Goal: Transaction & Acquisition: Purchase product/service

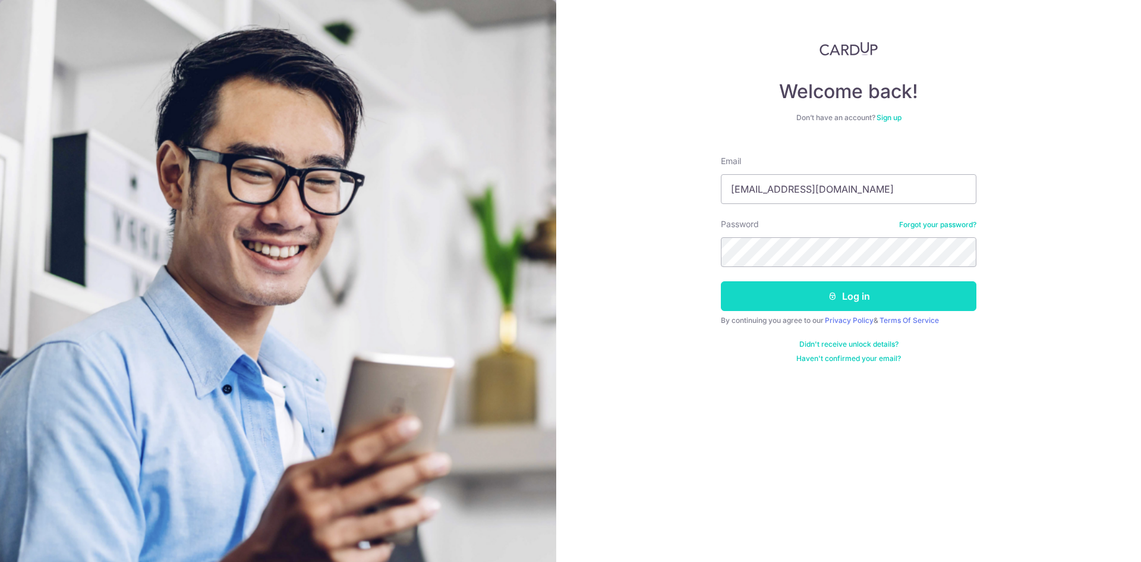
click at [819, 307] on button "Log in" at bounding box center [849, 296] width 256 height 30
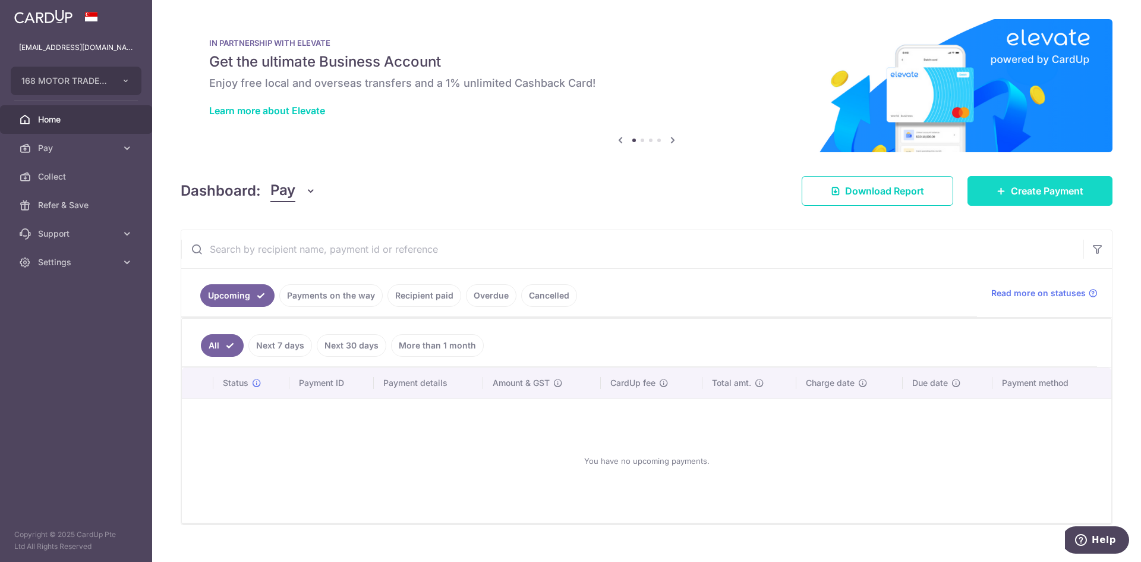
click at [1072, 195] on span "Create Payment" at bounding box center [1047, 191] width 73 height 14
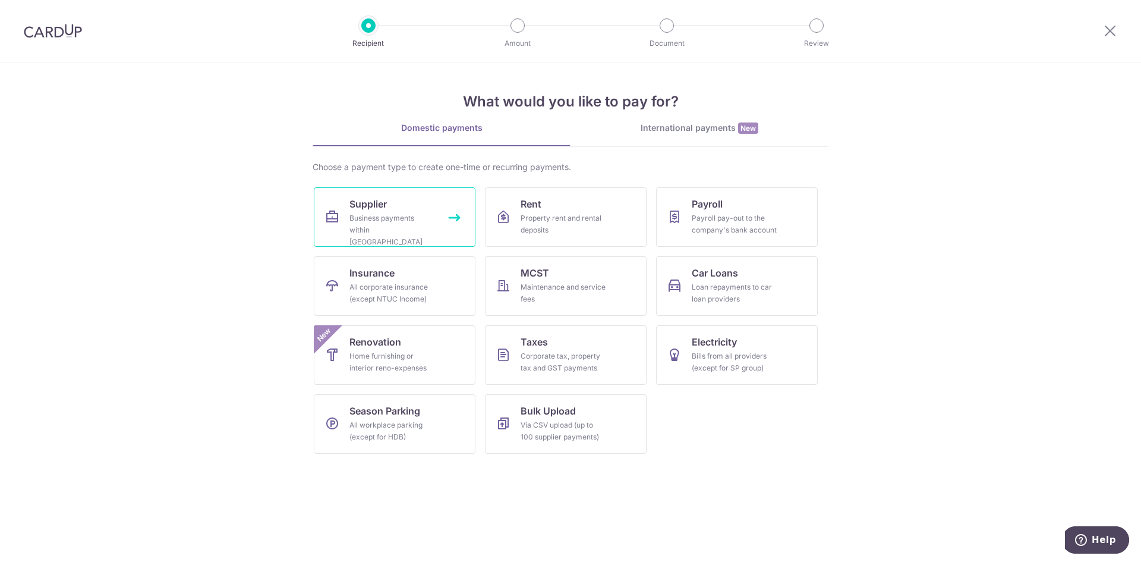
click at [398, 221] on div "Business payments within [GEOGRAPHIC_DATA]" at bounding box center [392, 230] width 86 height 36
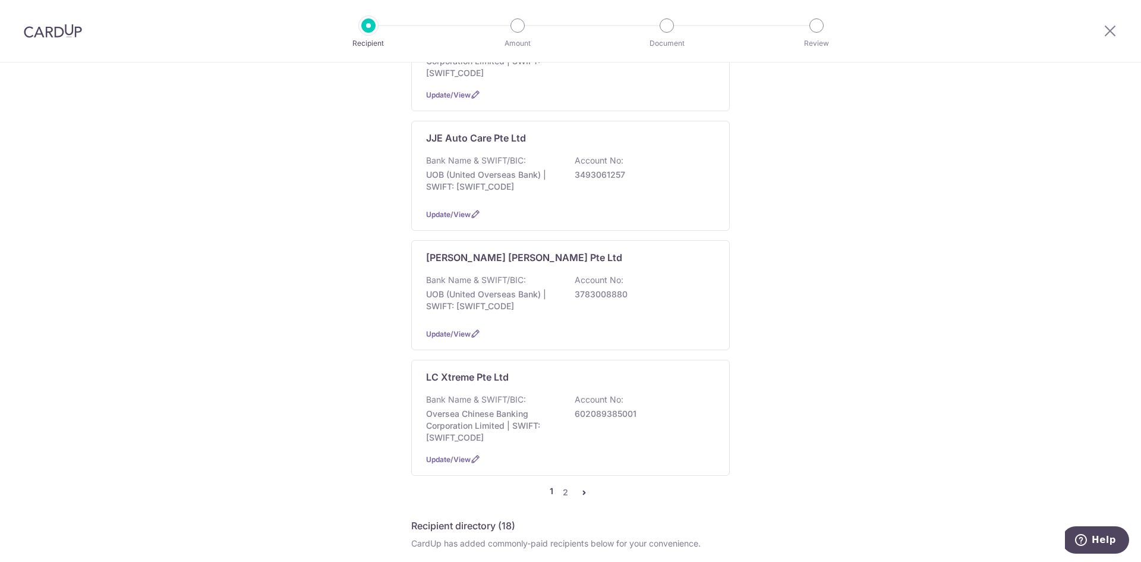
scroll to position [1010, 0]
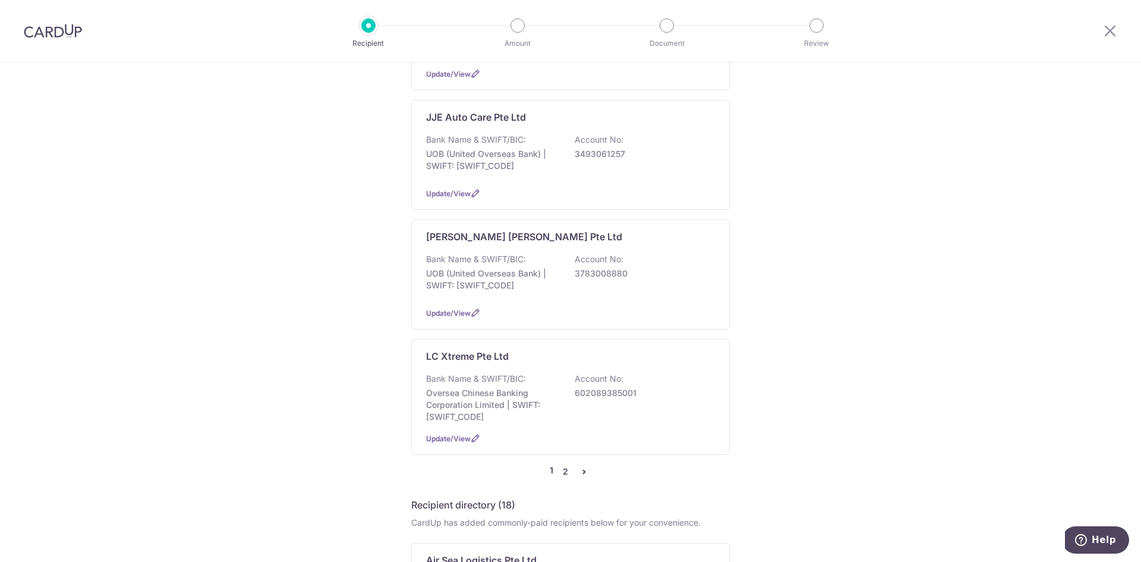
click at [562, 464] on link "2" at bounding box center [565, 471] width 14 height 14
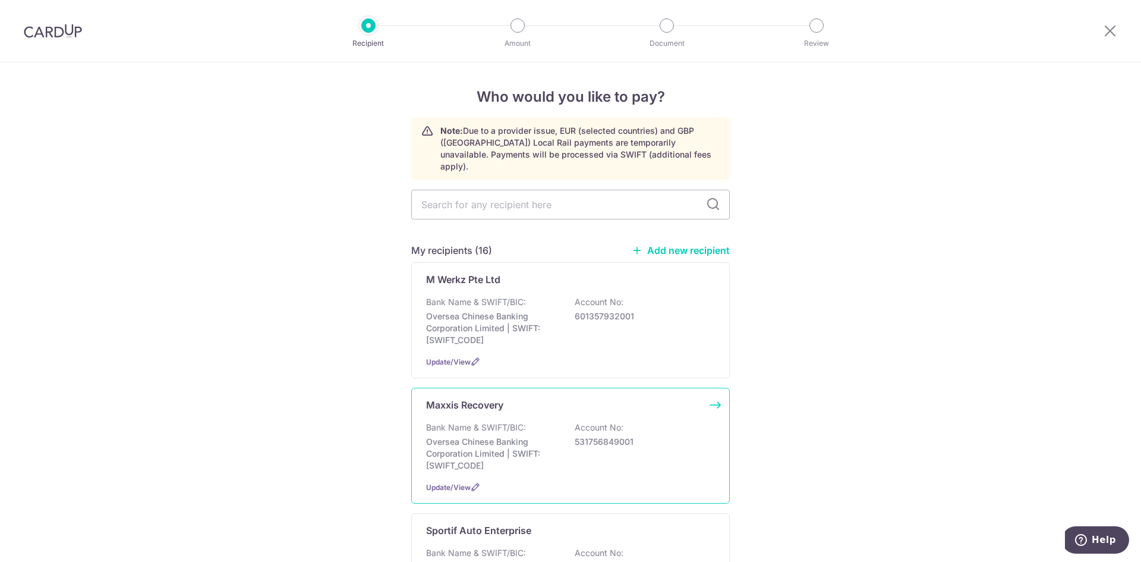
scroll to position [416, 0]
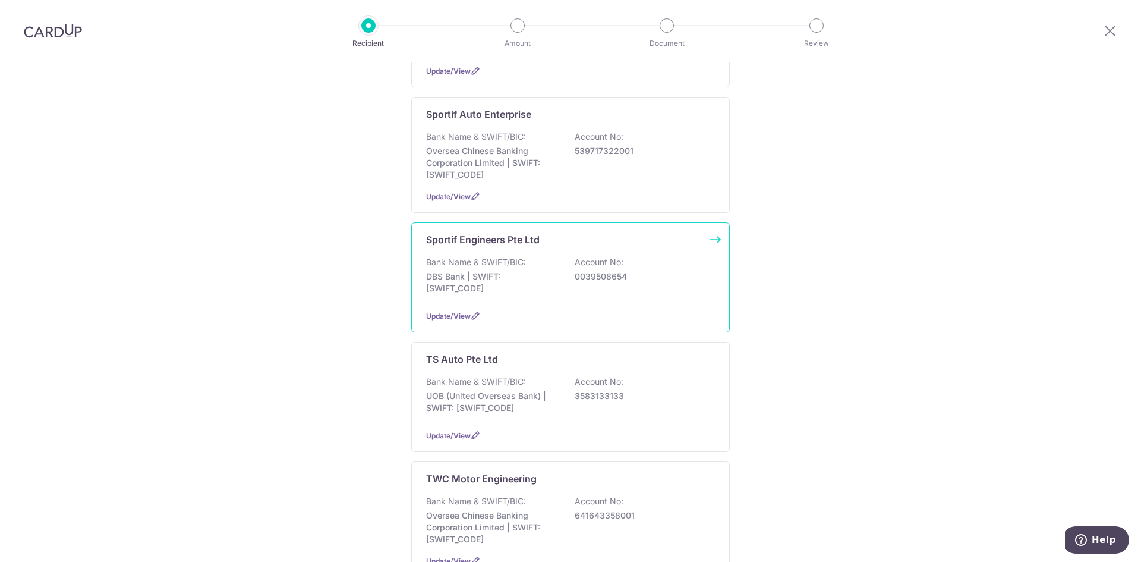
click at [579, 275] on div "Bank Name & SWIFT/BIC: DBS Bank | SWIFT: DBSSSGSGXXX Account No: 0039508654" at bounding box center [570, 278] width 289 height 44
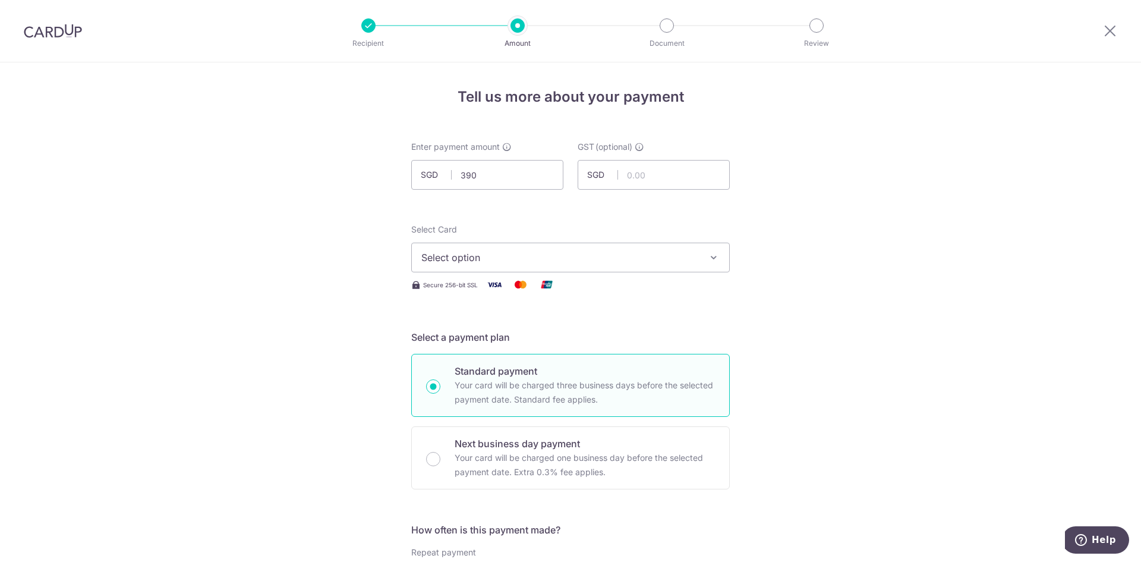
type input "390.00"
click at [694, 262] on span "Select option" at bounding box center [559, 257] width 277 height 14
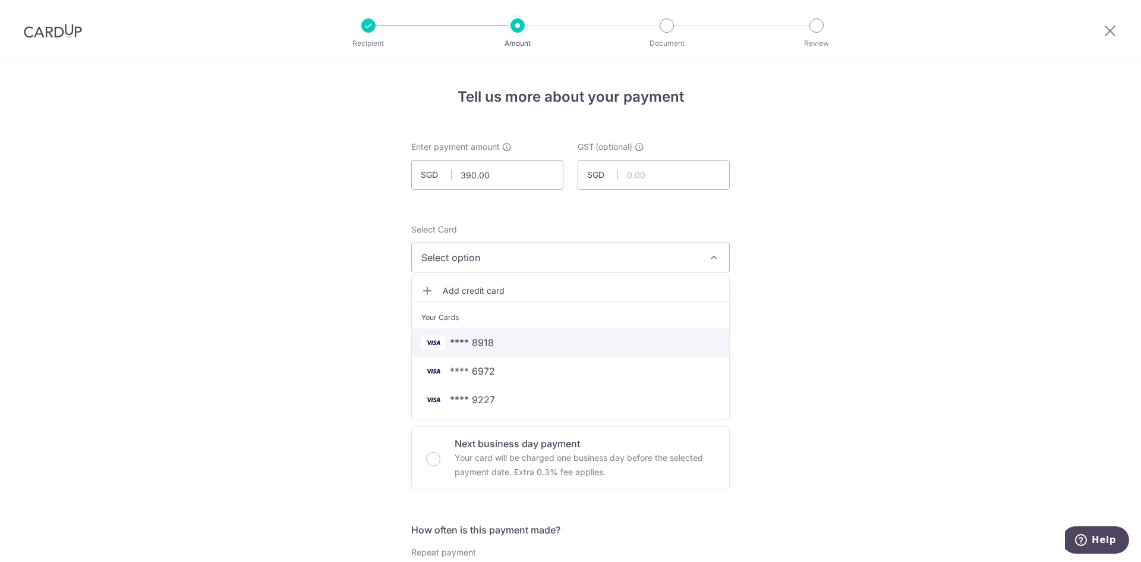
click at [494, 339] on span "**** 8918" at bounding box center [570, 342] width 298 height 14
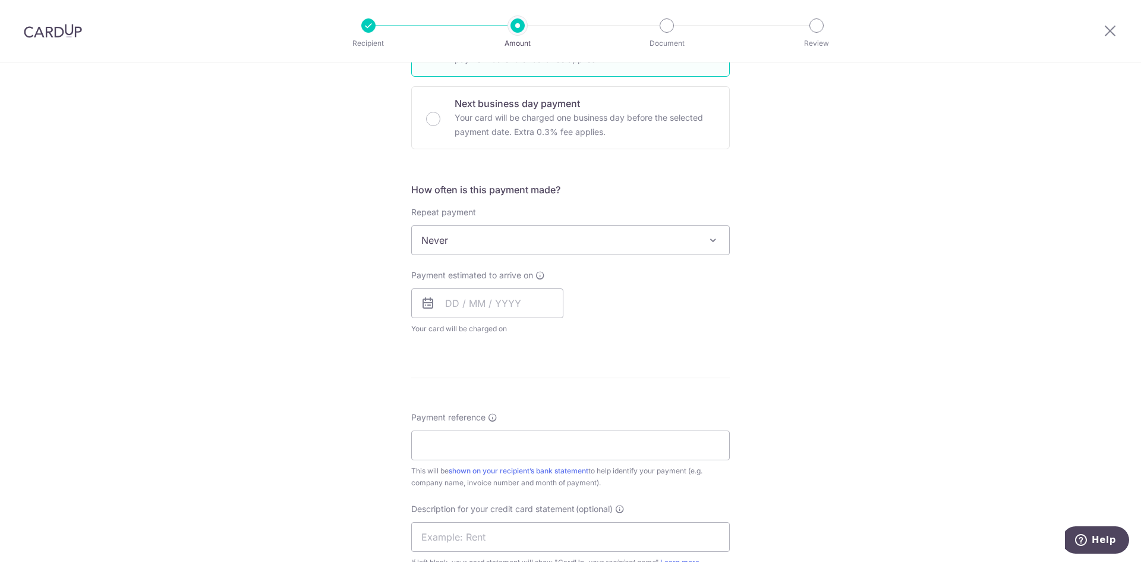
scroll to position [357, 0]
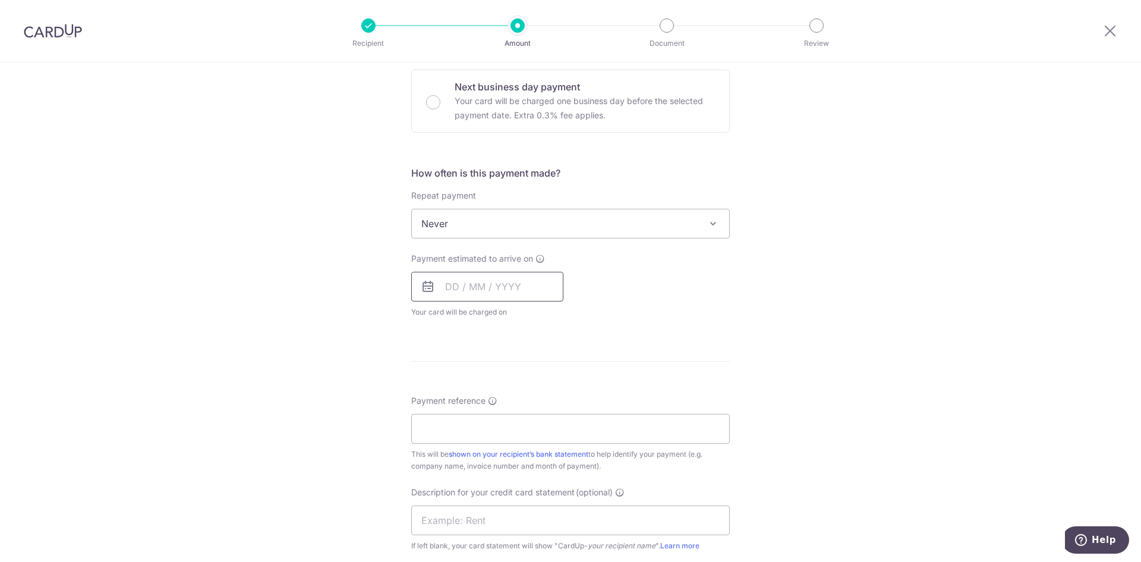
click at [487, 276] on input "text" at bounding box center [487, 287] width 152 height 30
click at [553, 369] on link "3" at bounding box center [554, 370] width 19 height 19
type input "03/10/2025"
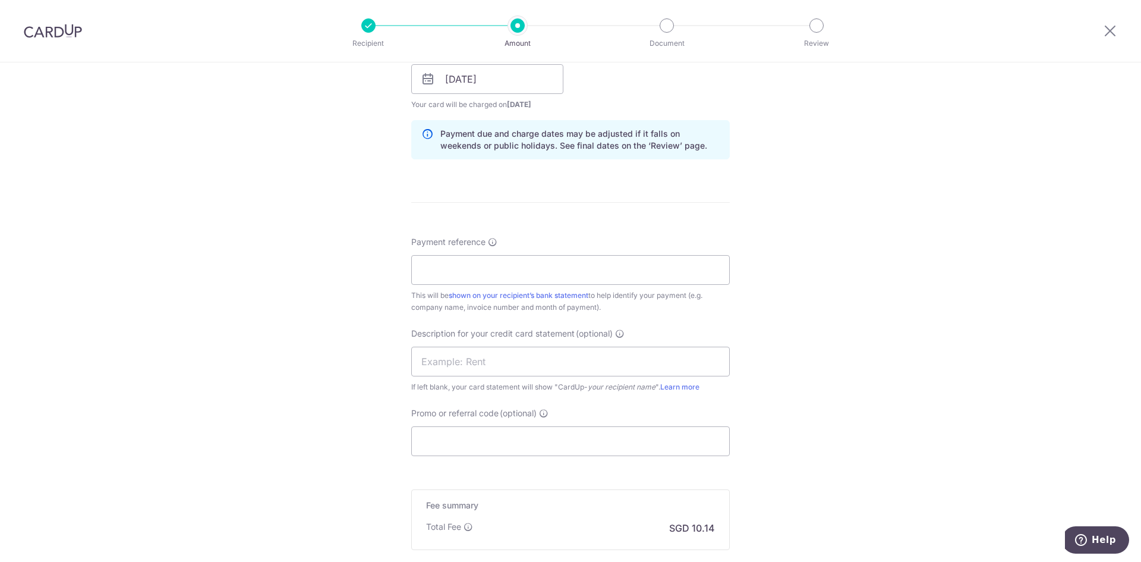
scroll to position [654, 0]
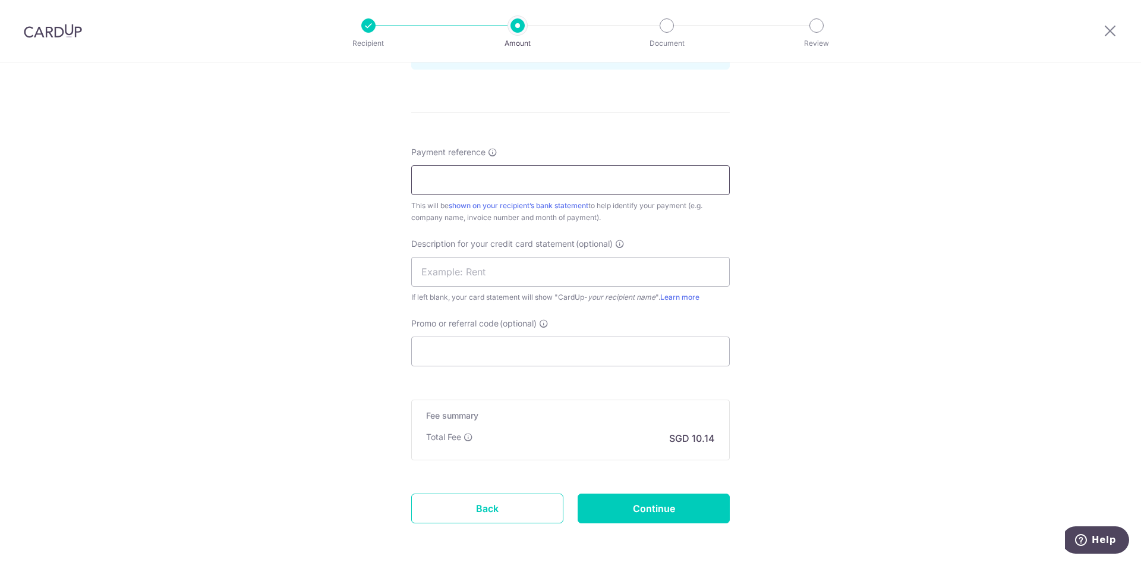
click at [475, 188] on input "Payment reference" at bounding box center [570, 180] width 319 height 30
type input "Inv 250914 250710"
click at [489, 273] on input "text" at bounding box center [570, 272] width 319 height 30
drag, startPoint x: 484, startPoint y: 272, endPoint x: 449, endPoint y: 270, distance: 34.5
click at [449, 270] on input "168MTL 0376" at bounding box center [570, 272] width 319 height 30
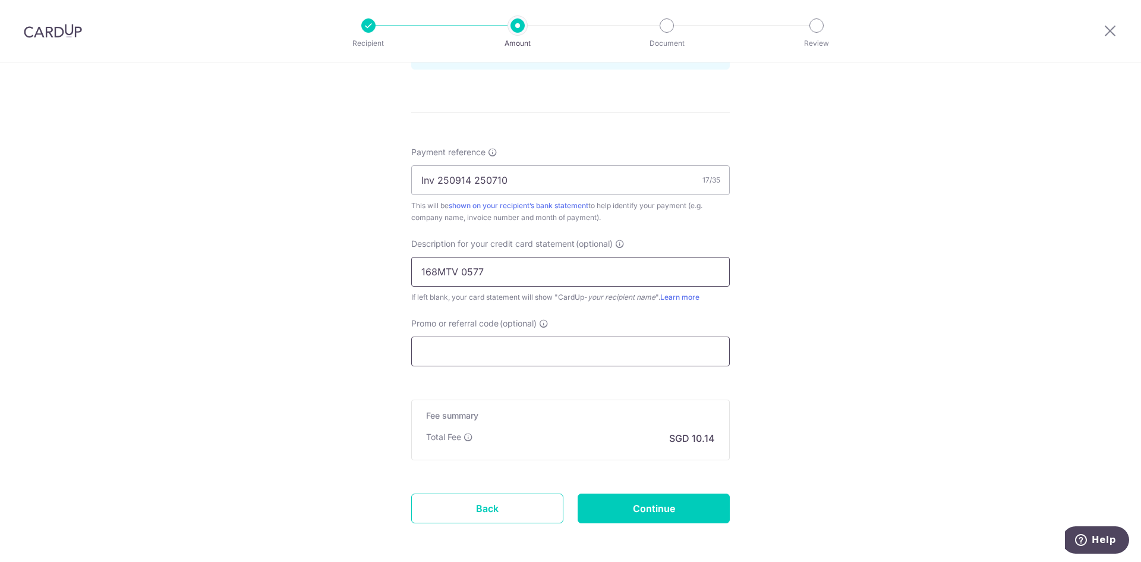
type input "168MTV 0577"
click at [499, 348] on input "Promo or referral code (optional)" at bounding box center [570, 351] width 319 height 30
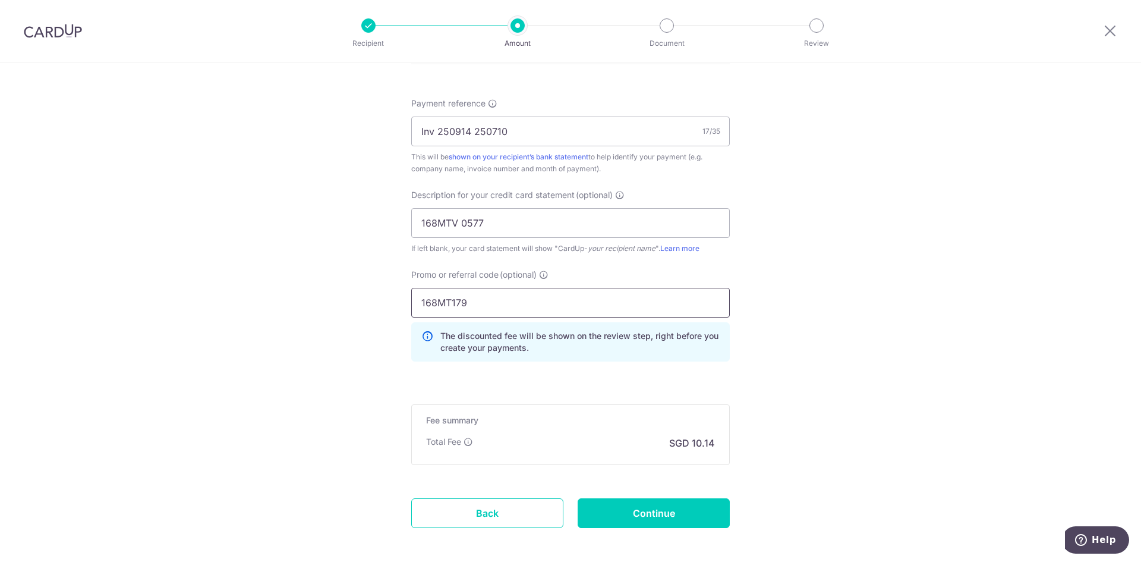
scroll to position [758, 0]
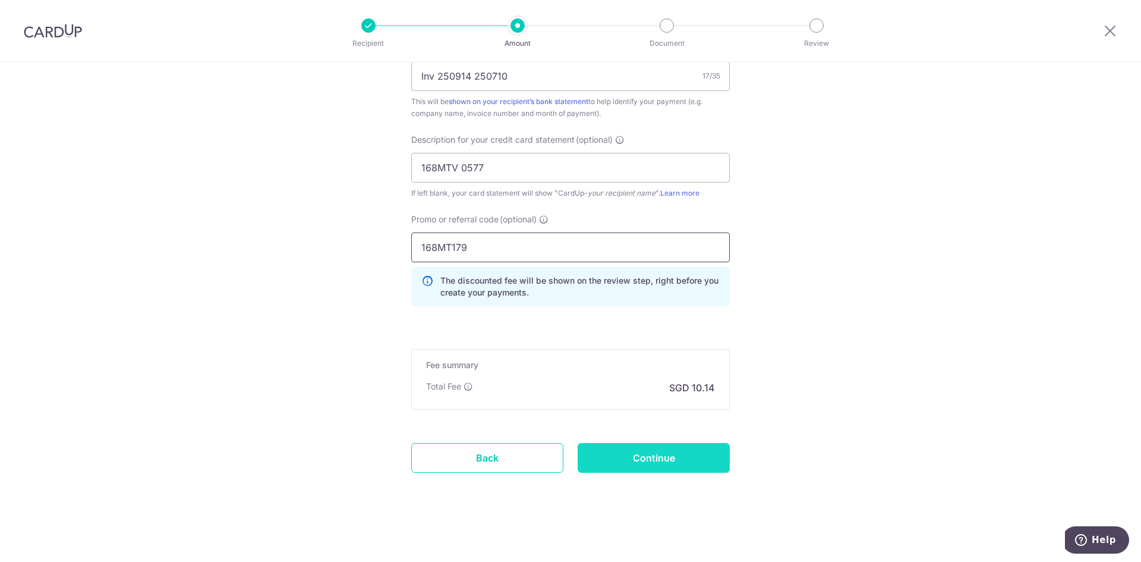
type input "168MT179"
click at [660, 453] on input "Continue" at bounding box center [654, 458] width 152 height 30
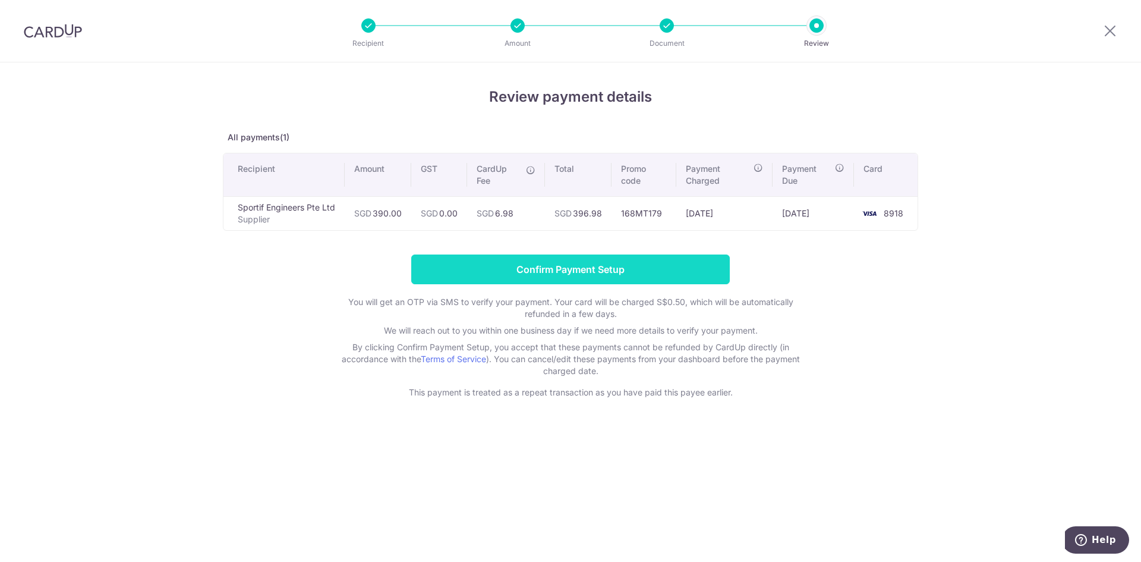
click at [540, 269] on input "Confirm Payment Setup" at bounding box center [570, 269] width 319 height 30
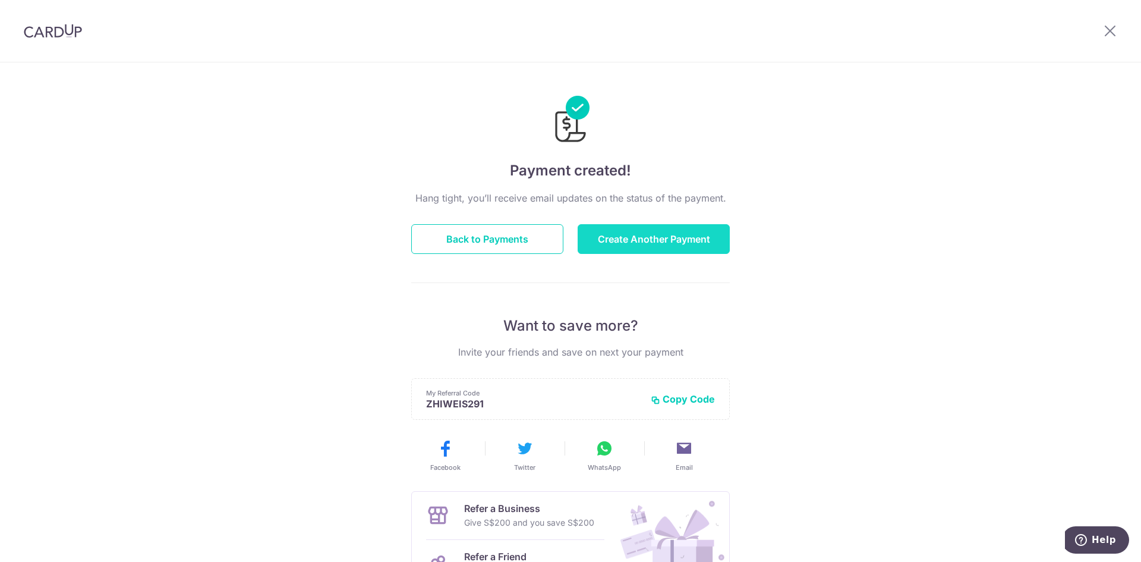
click at [604, 242] on button "Create Another Payment" at bounding box center [654, 239] width 152 height 30
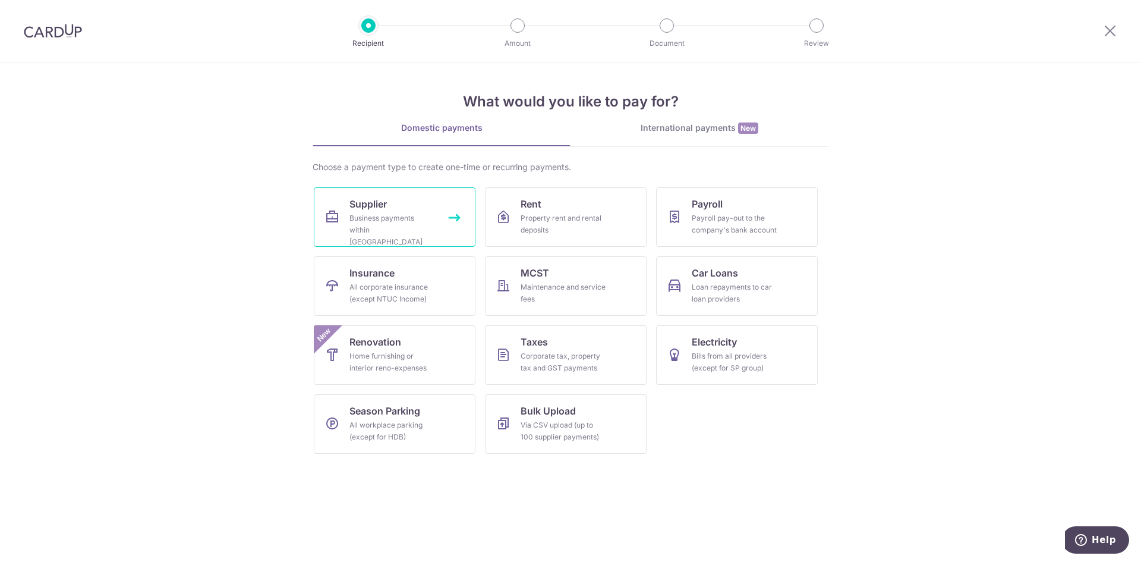
click at [399, 221] on div "Business payments within Singapore" at bounding box center [392, 230] width 86 height 36
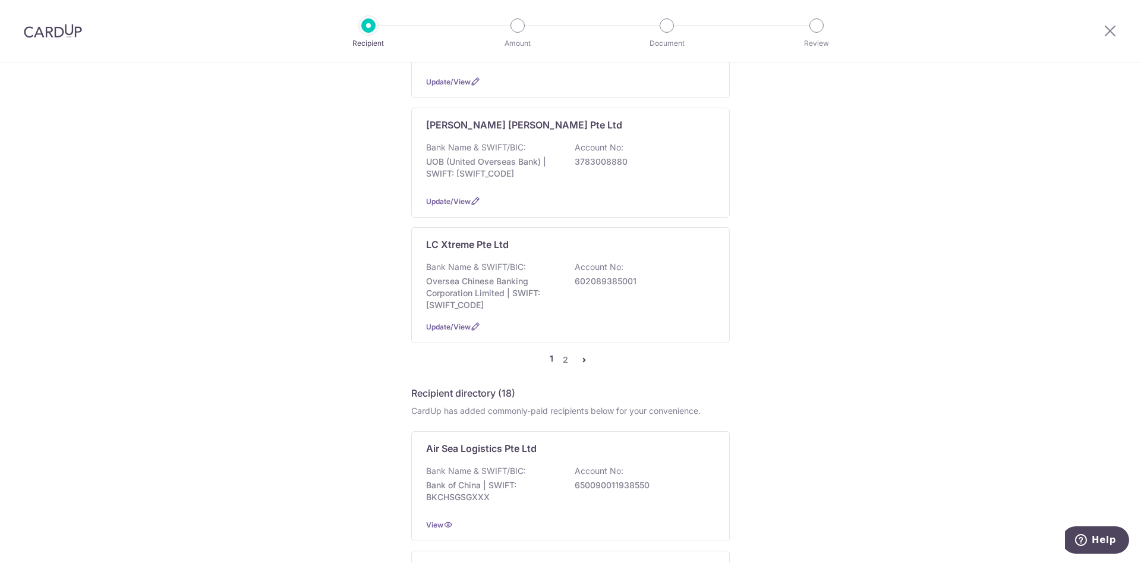
scroll to position [1129, 0]
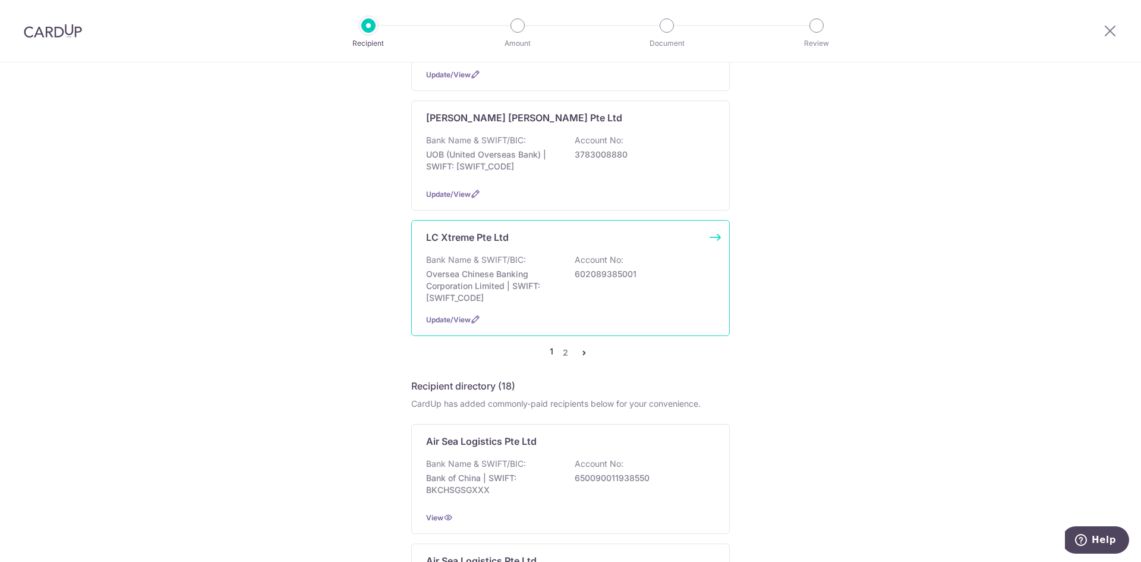
click at [569, 254] on div "Bank Name & SWIFT/BIC: Oversea Chinese Banking Corporation Limited | SWIFT: [SW…" at bounding box center [570, 279] width 289 height 50
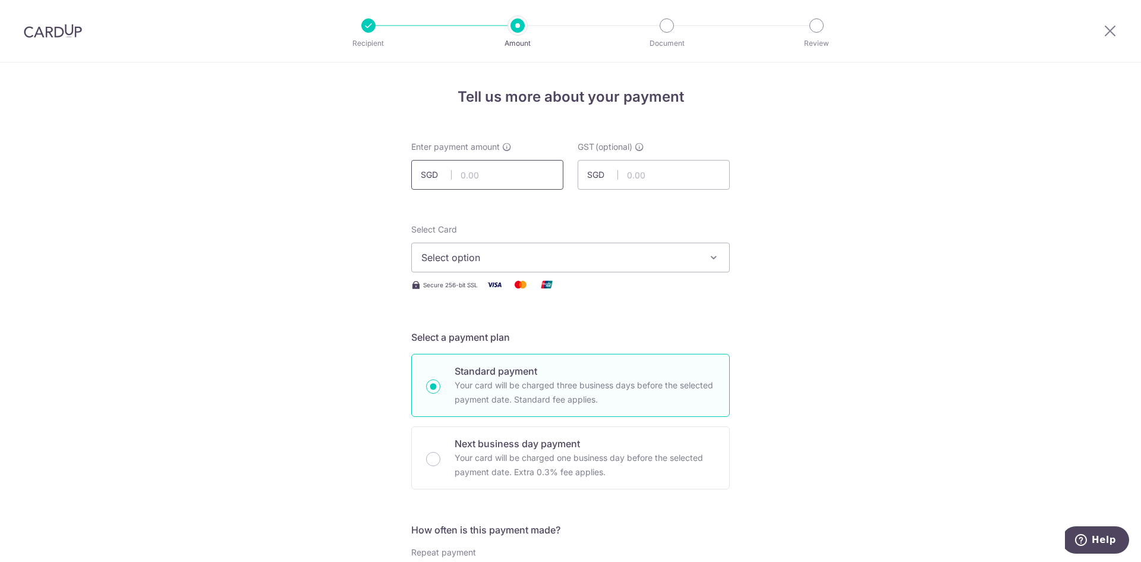
click at [477, 168] on input "text" at bounding box center [487, 175] width 152 height 30
drag, startPoint x: 515, startPoint y: 177, endPoint x: 363, endPoint y: 156, distance: 153.6
type input "1,718.50"
click at [46, 34] on img at bounding box center [53, 31] width 58 height 14
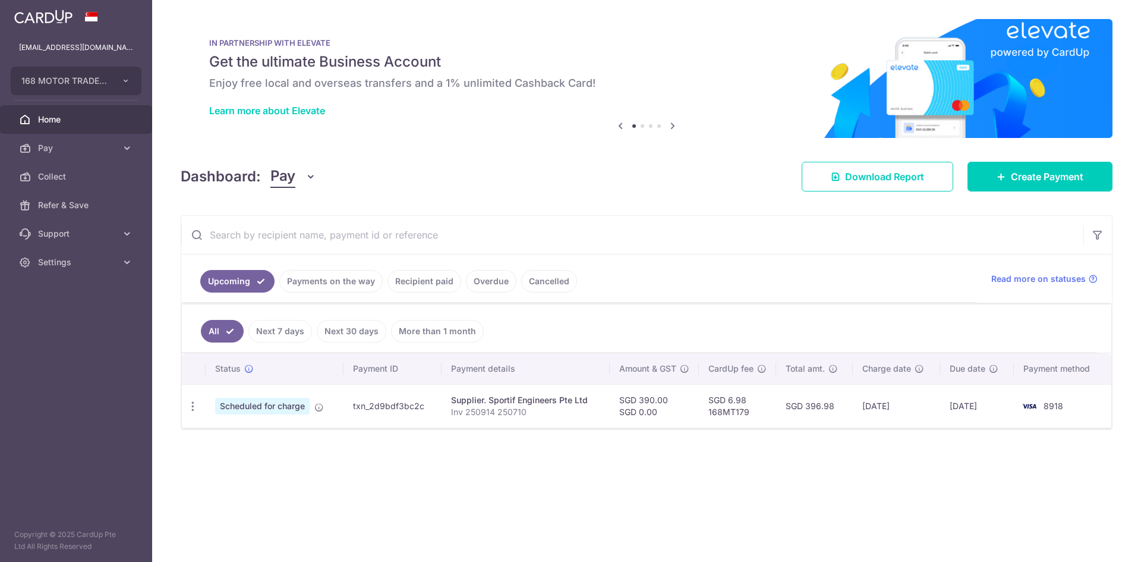
click at [1022, 194] on div "× Pause Schedule Pause all future payments in this series Pause just this one p…" at bounding box center [646, 281] width 989 height 562
click at [1019, 174] on span "Create Payment" at bounding box center [1047, 176] width 73 height 14
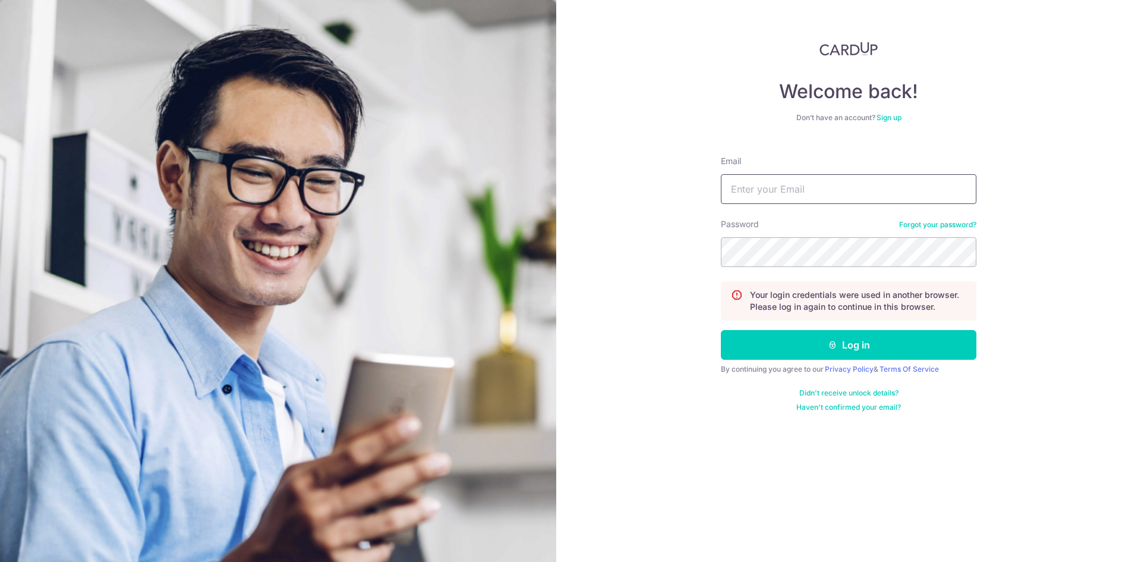
click at [804, 188] on input "Email" at bounding box center [849, 189] width 256 height 30
type input "[EMAIL_ADDRESS][DOMAIN_NAME]"
